Goal: Transaction & Acquisition: Subscribe to service/newsletter

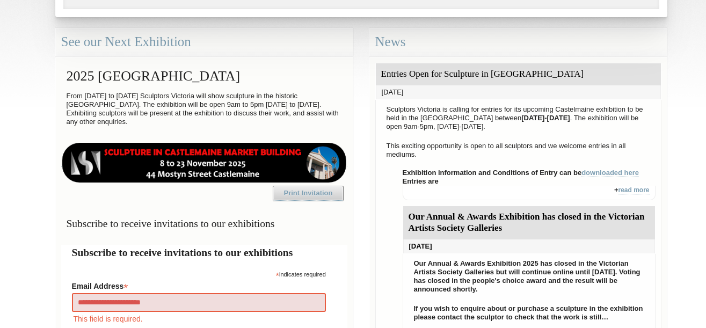
type input "**********"
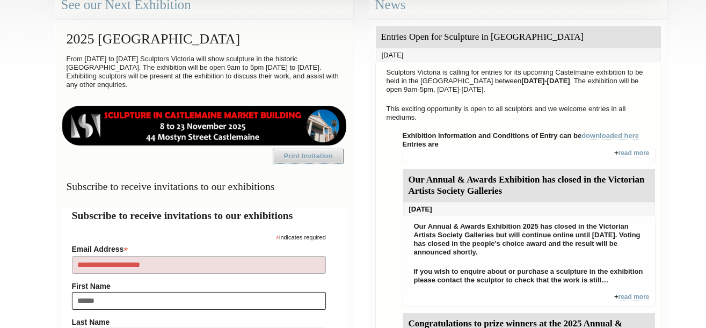
type input "*******"
type input "******"
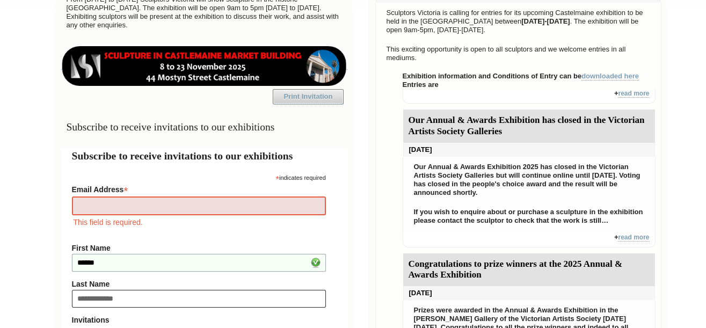
type input "**********"
